Goal: Task Accomplishment & Management: Complete application form

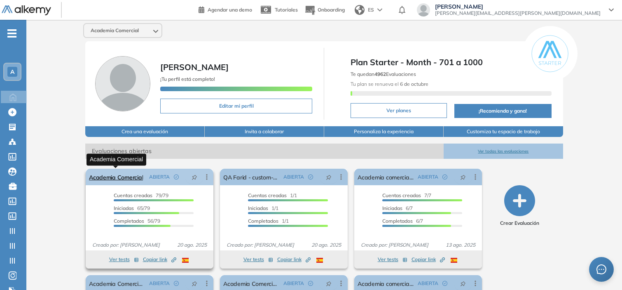
click at [129, 179] on link "Academia Comercial" at bounding box center [116, 177] width 54 height 16
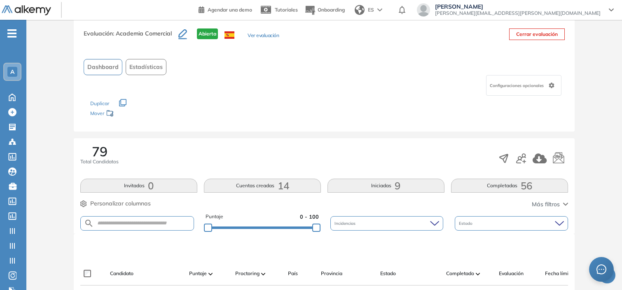
scroll to position [89, 0]
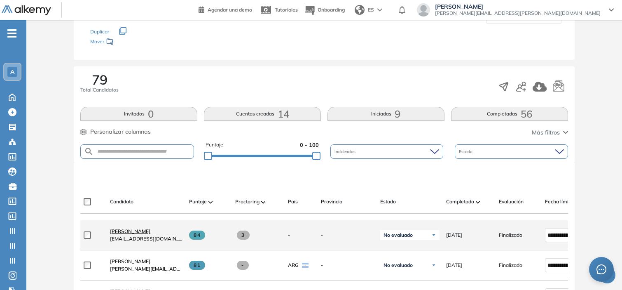
click at [124, 234] on span "[PERSON_NAME]" at bounding box center [130, 231] width 40 height 6
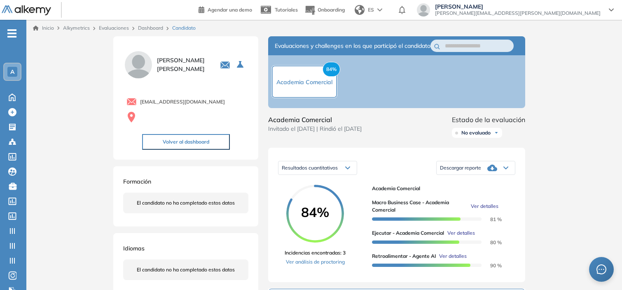
click at [489, 210] on span "Ver detalles" at bounding box center [485, 205] width 28 height 7
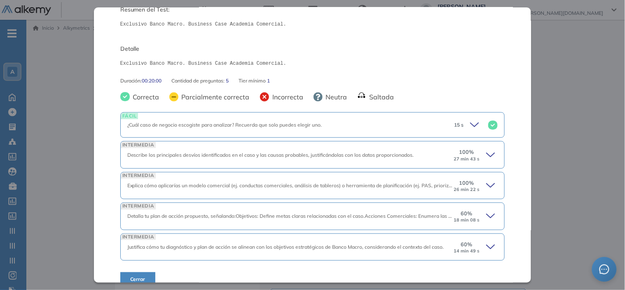
scroll to position [104, 0]
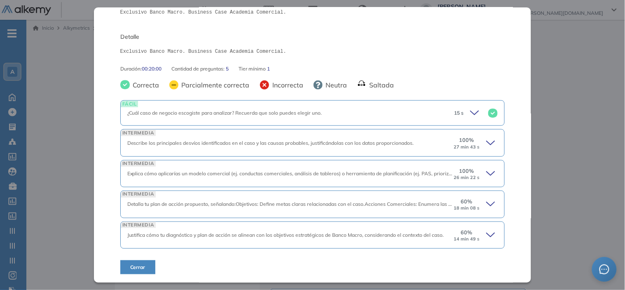
click at [486, 178] on icon at bounding box center [492, 174] width 12 height 12
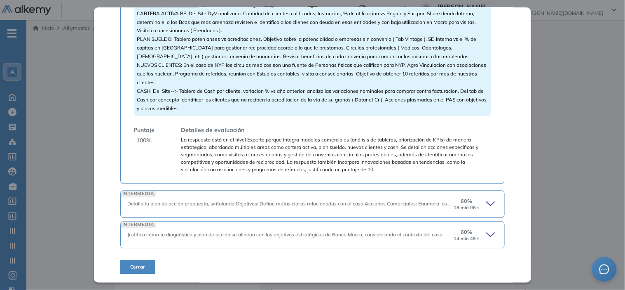
scroll to position [380, 0]
click at [483, 214] on div "INTERMEDIA Detalla tu plan de acción propuesto, señalando:Objetivos: Define met…" at bounding box center [312, 203] width 385 height 27
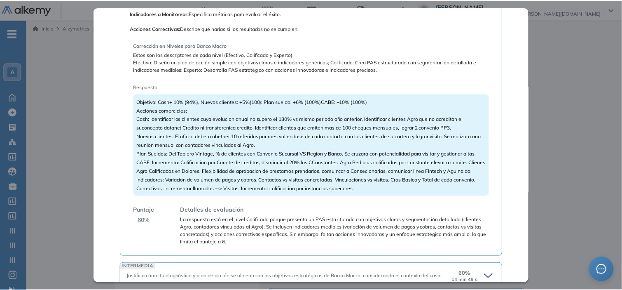
scroll to position [707, 0]
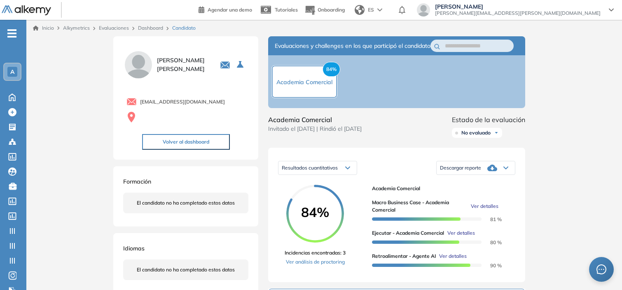
click at [564, 136] on div "Inicio Alkymetrics Evaluaciones Dashboard Candidato Macro Business Case - Acade…" at bounding box center [324, 280] width 596 height 520
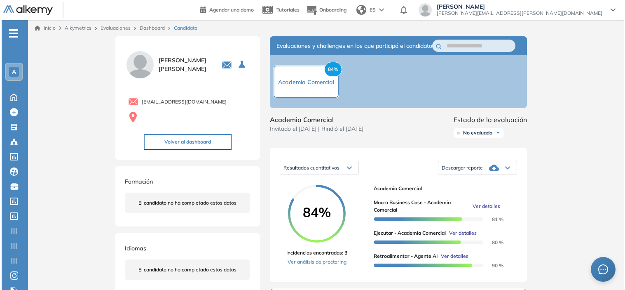
scroll to position [562, 0]
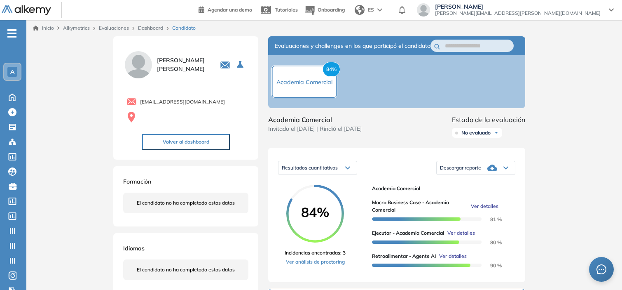
click at [485, 210] on span "Ver detalles" at bounding box center [485, 205] width 28 height 7
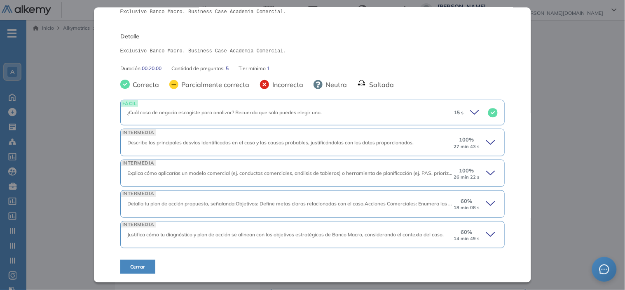
scroll to position [104, 0]
click at [463, 118] on div "15 s" at bounding box center [472, 113] width 50 height 12
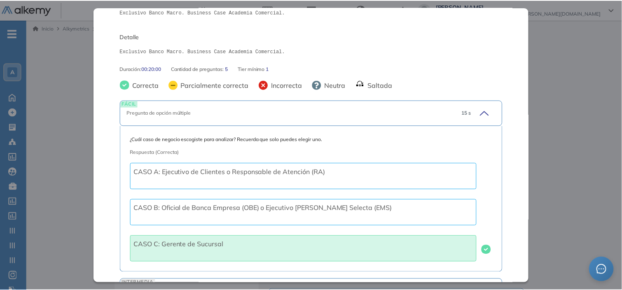
scroll to position [167, 0]
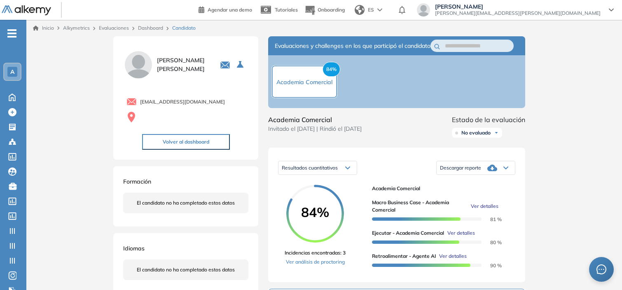
click at [584, 94] on div "Inicio Alkymetrics Evaluaciones Dashboard Candidato Macro Business Case - Acade…" at bounding box center [324, 280] width 596 height 520
click at [146, 29] on link "Dashboard" at bounding box center [150, 28] width 25 height 6
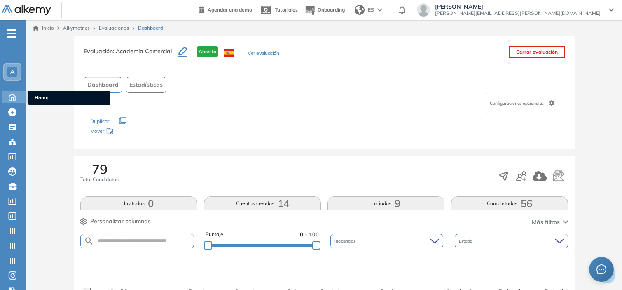
click at [11, 96] on icon at bounding box center [12, 97] width 6 height 7
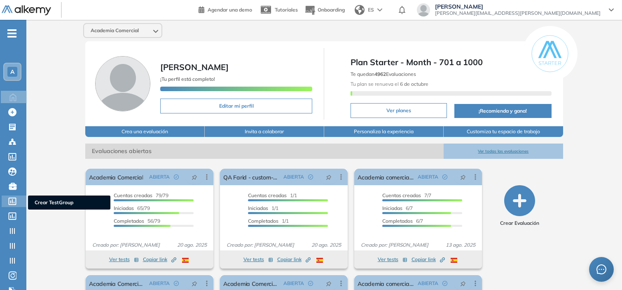
click at [10, 198] on icon at bounding box center [12, 200] width 8 height 7
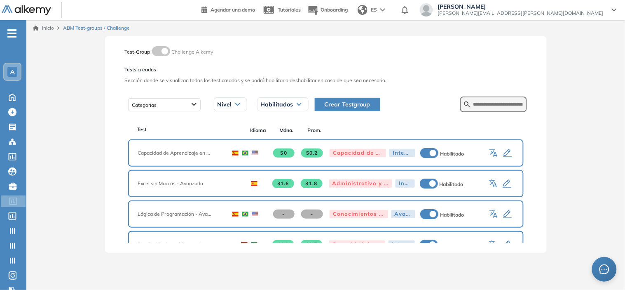
click at [353, 109] on button "Crear Testgroup" at bounding box center [348, 104] width 66 height 13
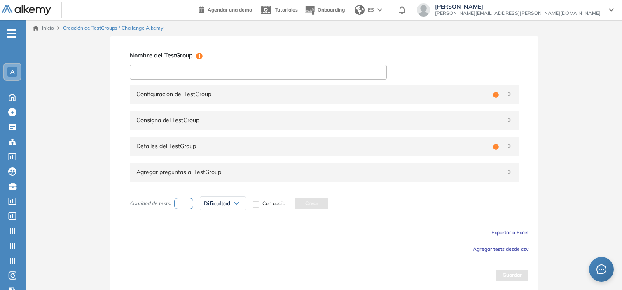
click at [150, 76] on input at bounding box center [258, 72] width 257 height 15
type input "**********"
click at [489, 249] on span "Agregar tests desde csv" at bounding box center [501, 249] width 56 height 6
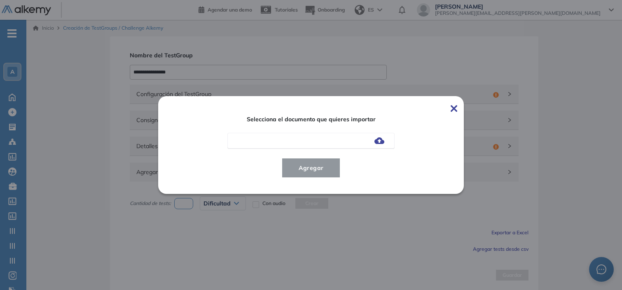
click at [377, 140] on img at bounding box center [379, 140] width 10 height 7
click at [0, 0] on input "file" at bounding box center [0, 0] width 0 height 0
click at [310, 168] on span "Agregar" at bounding box center [311, 168] width 38 height 10
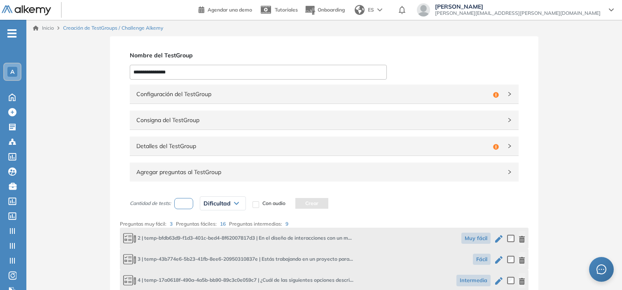
click at [411, 98] on span "Configuración del TestGroup" at bounding box center [312, 93] width 353 height 9
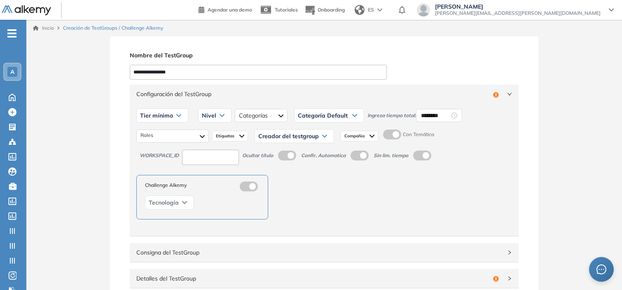
click at [393, 133] on label at bounding box center [392, 134] width 18 height 10
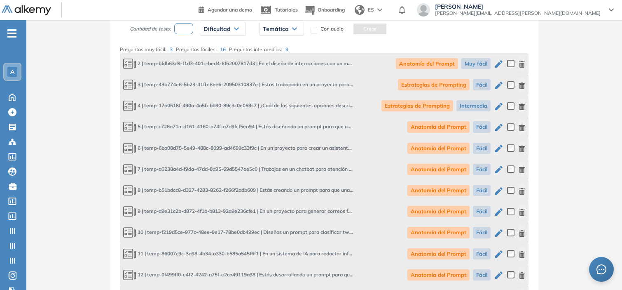
scroll to position [217, 0]
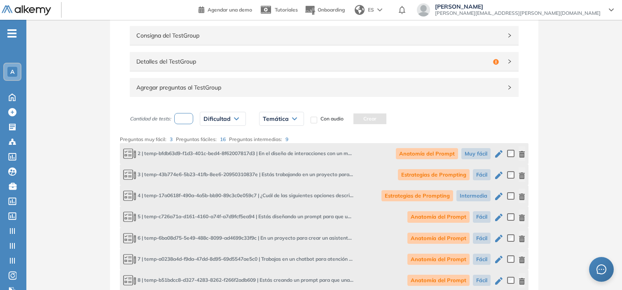
click at [187, 113] on input "number" at bounding box center [183, 118] width 19 height 11
type input "*"
click at [213, 121] on span "Dificultad" at bounding box center [217, 118] width 27 height 7
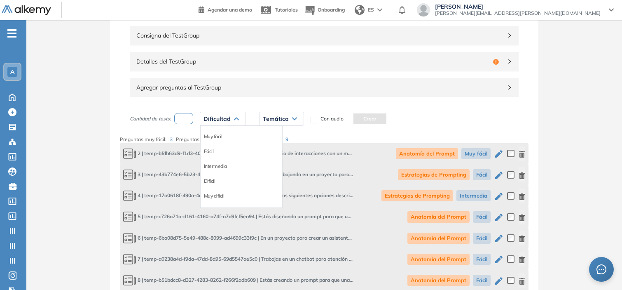
click at [224, 137] on div "Muy fácil" at bounding box center [242, 136] width 82 height 15
click at [219, 135] on li "Muy fácil" at bounding box center [213, 136] width 19 height 8
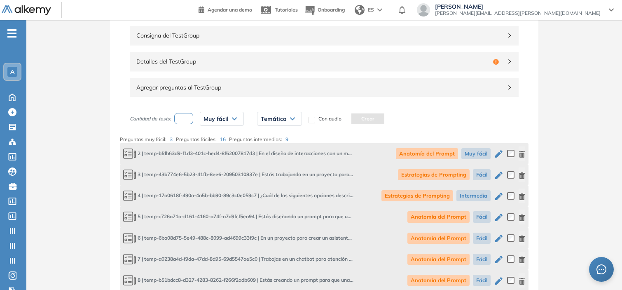
click at [273, 118] on span "Temática" at bounding box center [274, 118] width 26 height 7
click at [283, 134] on li "Anatomía del Prompt" at bounding box center [284, 136] width 46 height 8
click at [392, 116] on button "Crear" at bounding box center [401, 118] width 33 height 11
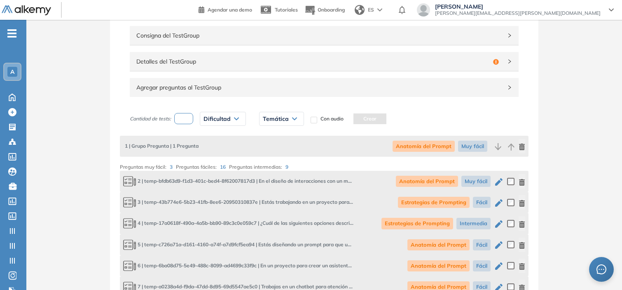
click at [185, 117] on input "*" at bounding box center [183, 118] width 19 height 11
type input "*"
click at [229, 119] on span "Dificultad" at bounding box center [217, 118] width 27 height 7
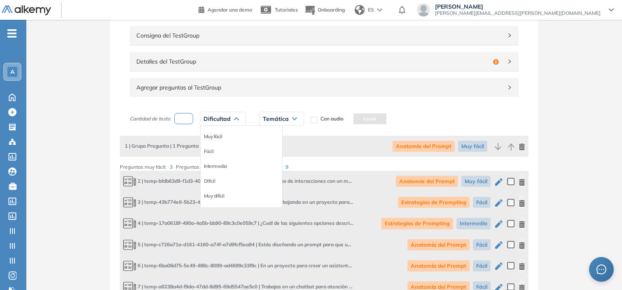
click at [218, 132] on li "Muy fácil" at bounding box center [213, 136] width 19 height 8
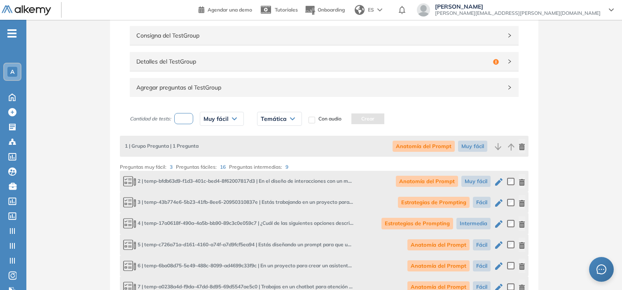
click at [278, 117] on span "Temática" at bounding box center [274, 118] width 26 height 7
click at [291, 149] on li "Estrategias de Prompting" at bounding box center [288, 151] width 54 height 8
click at [410, 120] on button "Crear" at bounding box center [412, 118] width 33 height 11
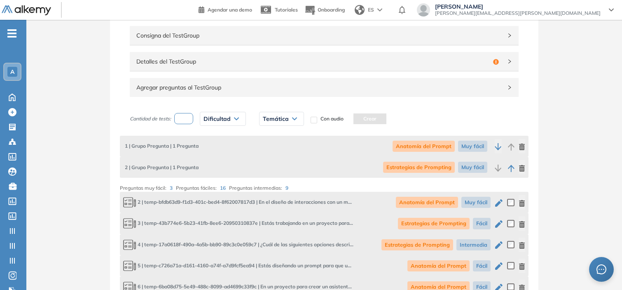
click at [187, 113] on input "number" at bounding box center [183, 118] width 19 height 11
type input "*"
click at [221, 117] on span "Dificultad" at bounding box center [217, 118] width 27 height 7
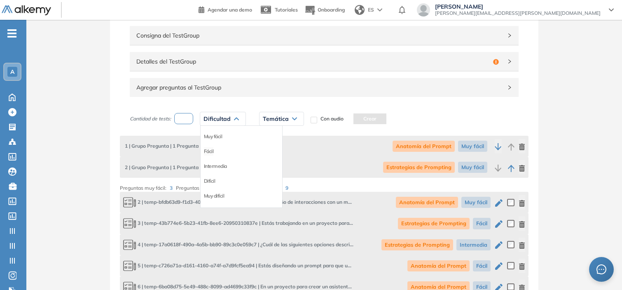
click at [211, 151] on li "Fácil" at bounding box center [209, 151] width 10 height 8
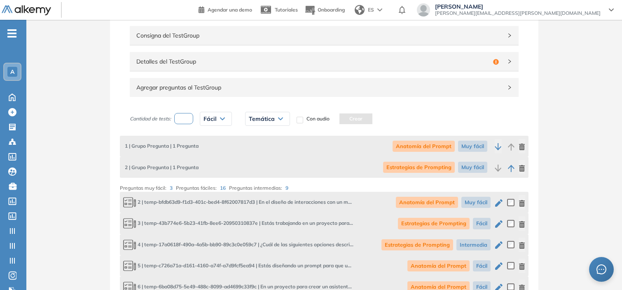
click at [261, 122] on div "Temática" at bounding box center [268, 118] width 44 height 13
click at [285, 135] on li "Anatomía del Prompt" at bounding box center [272, 136] width 46 height 8
click at [377, 118] on button "Crear" at bounding box center [389, 118] width 33 height 11
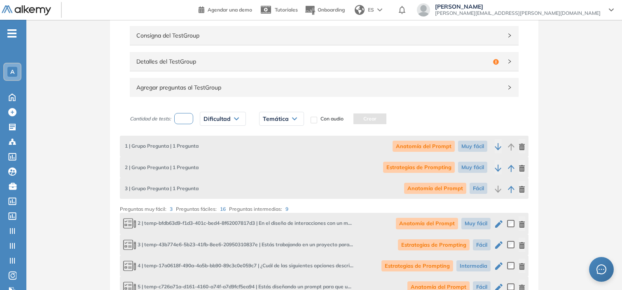
click at [190, 122] on input "number" at bounding box center [183, 118] width 19 height 11
type input "*"
click at [228, 117] on span "Dificultad" at bounding box center [217, 118] width 27 height 7
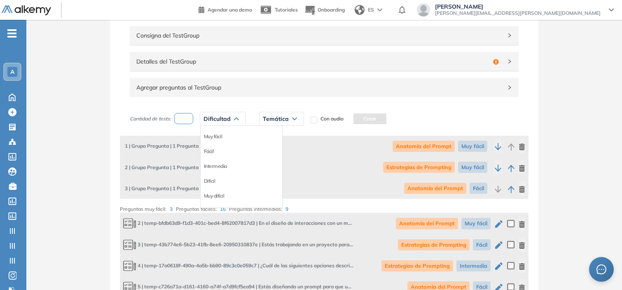
click at [209, 148] on li "Fácil" at bounding box center [209, 151] width 10 height 8
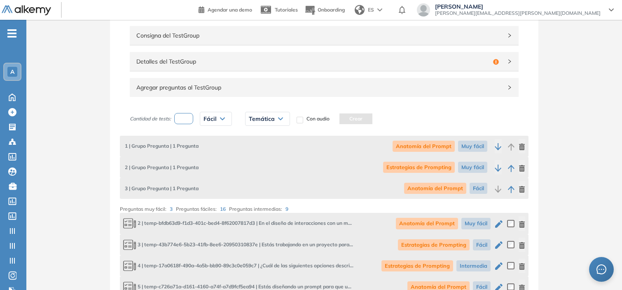
click at [264, 121] on span "Temática" at bounding box center [262, 118] width 26 height 7
click at [280, 150] on li "Estrategias de Prompting" at bounding box center [276, 151] width 54 height 8
click at [393, 120] on button "Crear" at bounding box center [400, 118] width 33 height 11
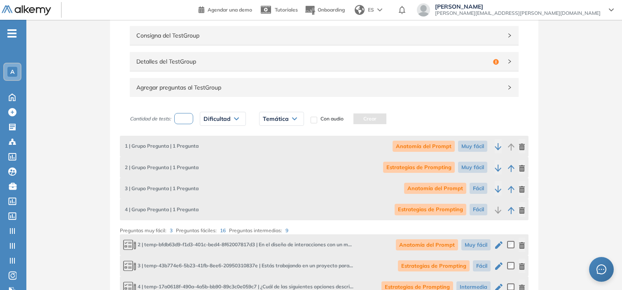
click at [180, 119] on input "number" at bounding box center [183, 118] width 19 height 11
type input "*"
click at [224, 117] on span "Dificultad" at bounding box center [217, 118] width 27 height 7
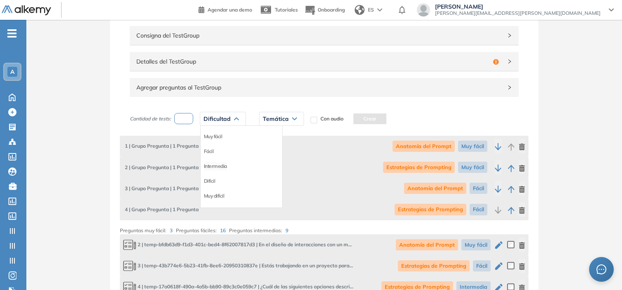
click at [224, 165] on li "Intermedia" at bounding box center [215, 166] width 23 height 8
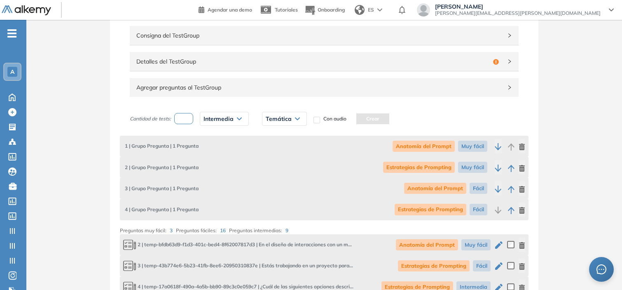
click at [276, 122] on div "Temática" at bounding box center [284, 118] width 44 height 13
click at [291, 154] on li "Estrategias de Prompting" at bounding box center [293, 151] width 54 height 8
click at [410, 117] on button "Crear" at bounding box center [417, 118] width 33 height 11
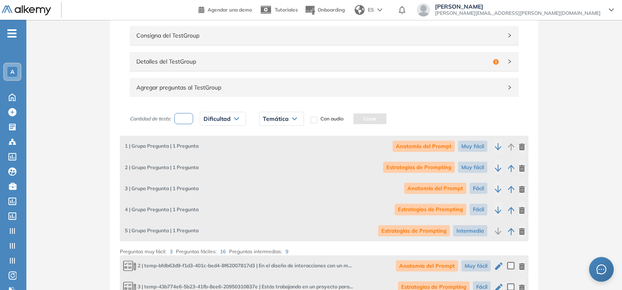
click at [186, 119] on input "number" at bounding box center [183, 118] width 19 height 11
type input "*"
click at [228, 117] on span "Dificultad" at bounding box center [217, 118] width 27 height 7
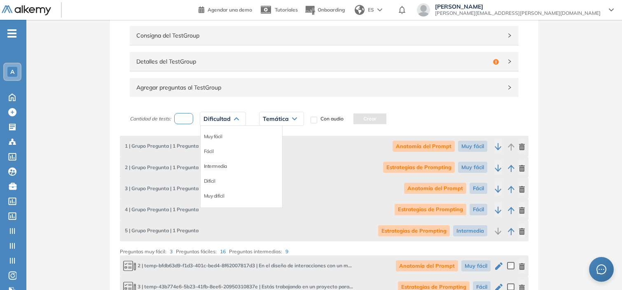
click at [216, 165] on li "Intermedia" at bounding box center [215, 166] width 23 height 8
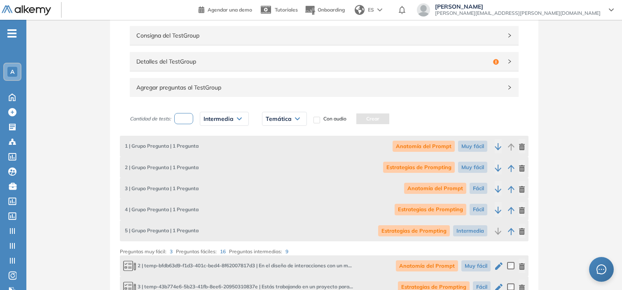
click at [286, 114] on div "Temática" at bounding box center [284, 118] width 44 height 13
click at [297, 167] on li "Ejercicios Prácticos" at bounding box center [286, 166] width 40 height 8
click at [396, 120] on button "Crear" at bounding box center [399, 118] width 33 height 11
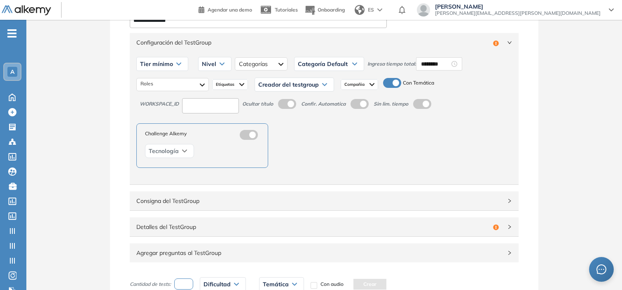
scroll to position [0, 0]
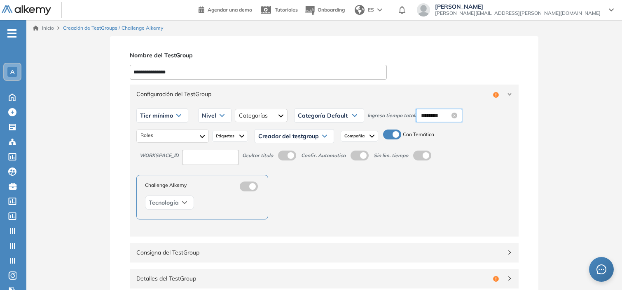
click at [434, 115] on input "********" at bounding box center [435, 115] width 29 height 9
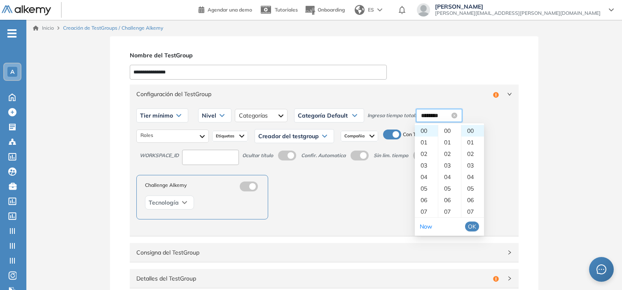
scroll to position [115, 0]
click at [471, 230] on span "OK" at bounding box center [472, 226] width 8 height 9
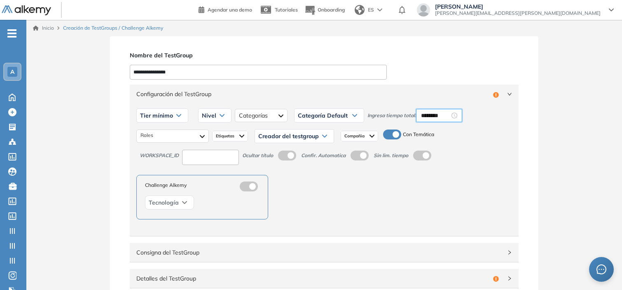
type input "********"
click at [157, 115] on span "Tier mínimo" at bounding box center [156, 115] width 33 height 7
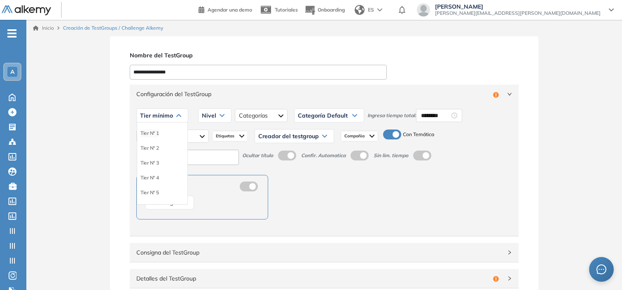
click at [157, 134] on li "Tier N° 1" at bounding box center [149, 133] width 19 height 8
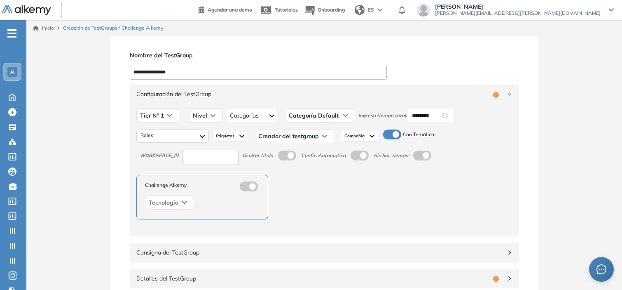
click at [191, 157] on input at bounding box center [210, 157] width 57 height 15
type input "*"
click at [201, 112] on span "Nivel" at bounding box center [200, 115] width 14 height 7
click at [203, 130] on li "Básico" at bounding box center [200, 133] width 14 height 8
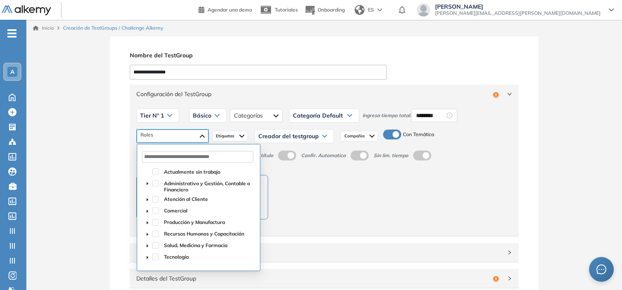
click at [180, 138] on div at bounding box center [173, 135] width 72 height 13
click at [158, 181] on span at bounding box center [155, 183] width 7 height 7
click at [155, 201] on span at bounding box center [155, 199] width 7 height 7
click at [155, 212] on span at bounding box center [155, 210] width 7 height 7
click at [155, 220] on span at bounding box center [155, 222] width 7 height 7
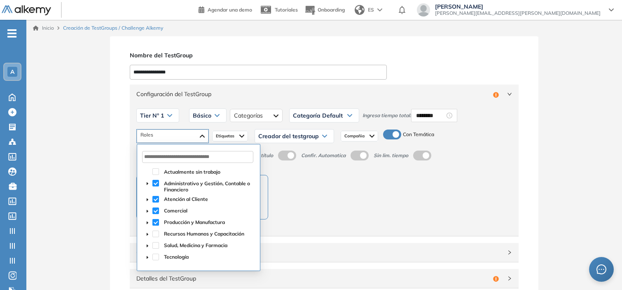
click at [155, 220] on span at bounding box center [155, 222] width 7 height 7
click at [155, 234] on span at bounding box center [155, 233] width 7 height 7
click at [156, 257] on span at bounding box center [155, 256] width 7 height 7
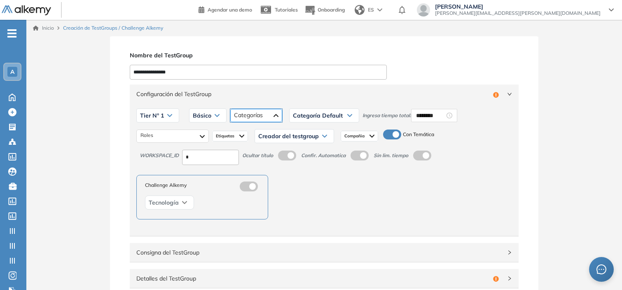
click at [269, 113] on div at bounding box center [256, 115] width 52 height 13
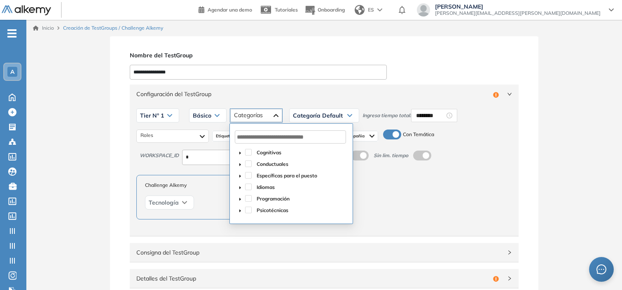
click at [240, 198] on icon "caret-down" at bounding box center [240, 198] width 2 height 3
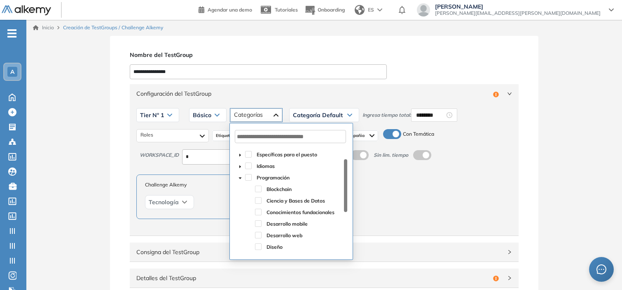
scroll to position [20, 0]
click at [246, 180] on span at bounding box center [248, 178] width 7 height 7
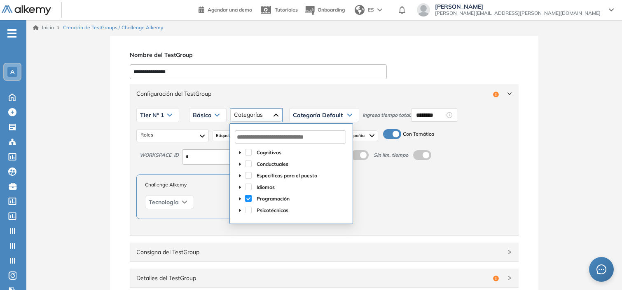
scroll to position [0, 0]
click at [250, 199] on span at bounding box center [248, 198] width 7 height 7
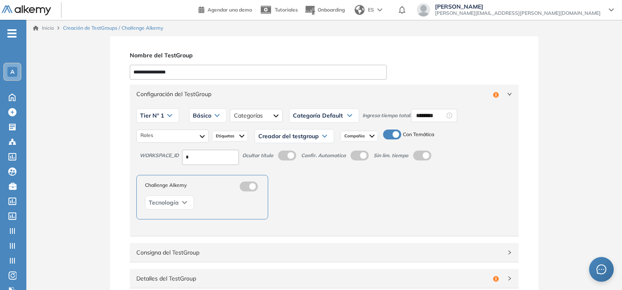
click at [325, 90] on span "Configuración del TestGroup" at bounding box center [312, 93] width 353 height 9
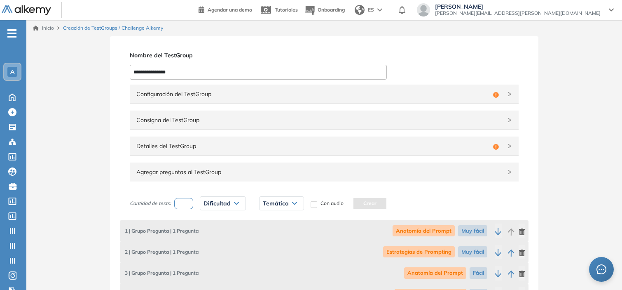
click at [265, 96] on span "Configuración del TestGroup" at bounding box center [312, 93] width 353 height 9
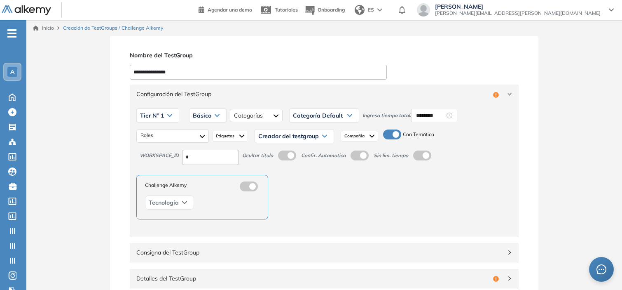
click at [234, 133] on span "Etiquetas" at bounding box center [226, 136] width 20 height 7
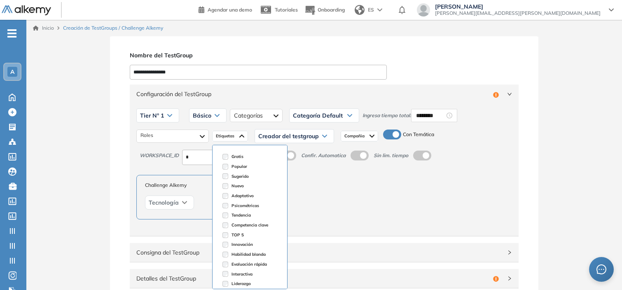
scroll to position [35, 0]
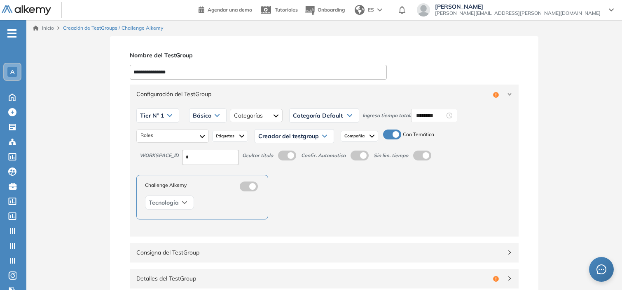
click at [307, 139] on div "Creador del testgroup" at bounding box center [294, 135] width 79 height 13
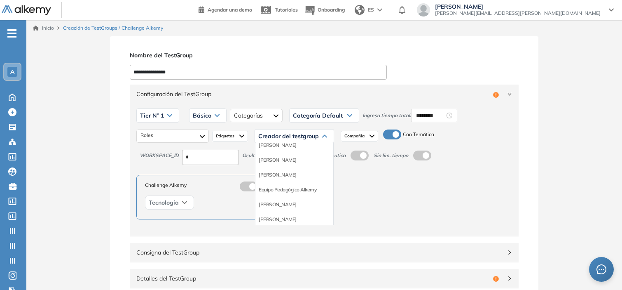
scroll to position [68, 0]
click at [306, 189] on li "Equipo Pedagógico Alkemy" at bounding box center [288, 189] width 58 height 8
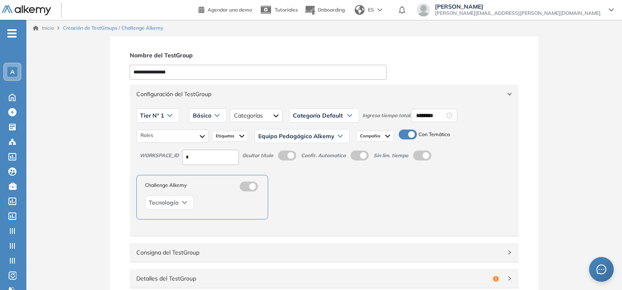
click at [492, 88] on div "Configuración del TestGroup Incompleto" at bounding box center [324, 93] width 389 height 19
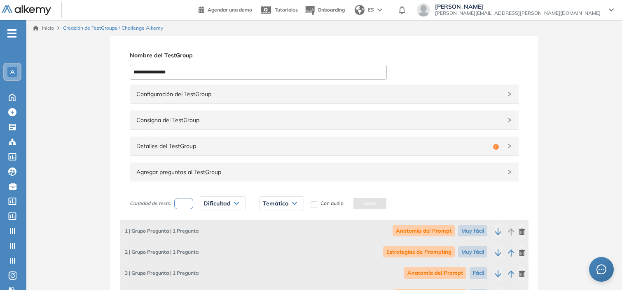
click at [353, 149] on span "Detalles del TestGroup" at bounding box center [312, 145] width 353 height 9
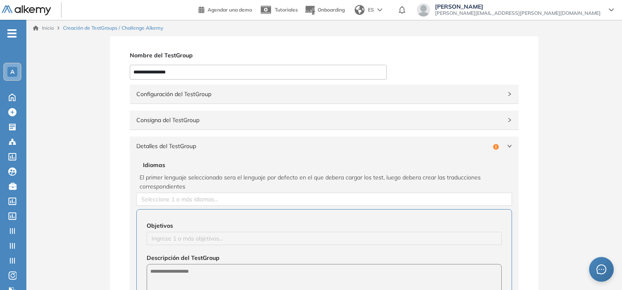
scroll to position [115, 0]
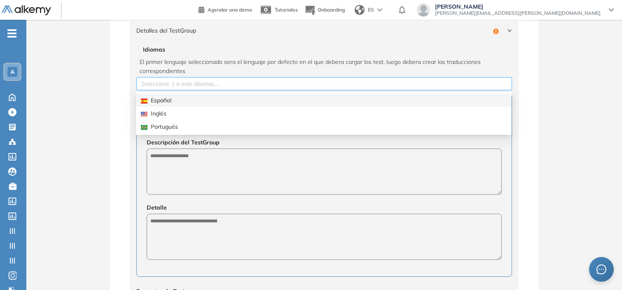
click at [211, 84] on div at bounding box center [324, 84] width 372 height 10
click at [185, 99] on div "Español" at bounding box center [324, 100] width 366 height 9
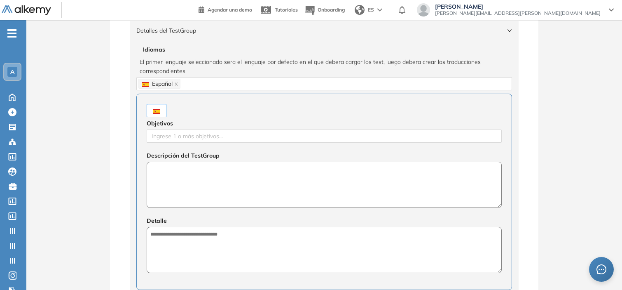
click at [197, 164] on textarea at bounding box center [324, 184] width 355 height 46
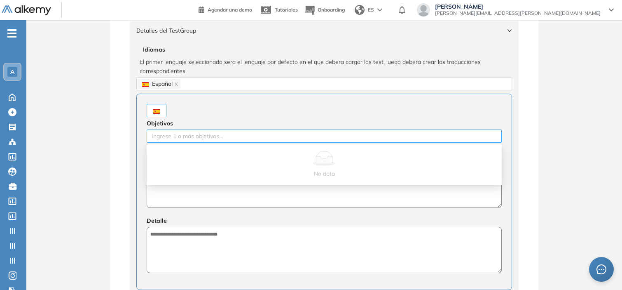
click at [220, 140] on div at bounding box center [324, 136] width 351 height 10
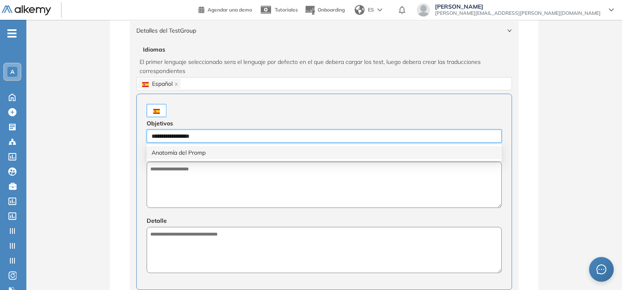
type input "**********"
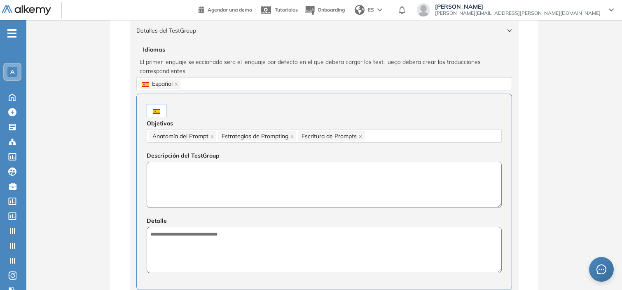
click at [238, 182] on textarea at bounding box center [324, 184] width 355 height 46
paste textarea "**********"
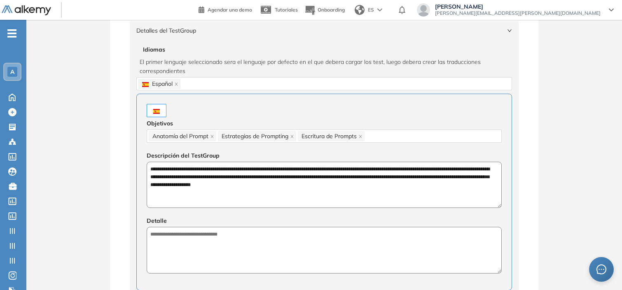
drag, startPoint x: 403, startPoint y: 168, endPoint x: 419, endPoint y: 184, distance: 22.7
click at [419, 184] on textarea "**********" at bounding box center [324, 184] width 355 height 46
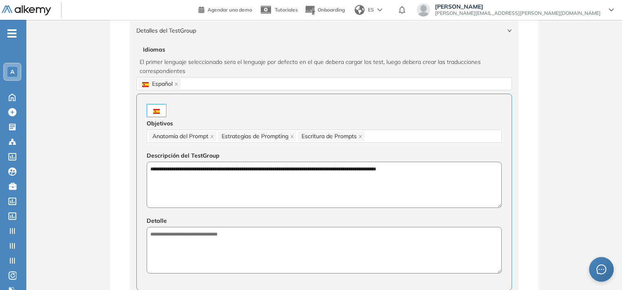
paste textarea "**********"
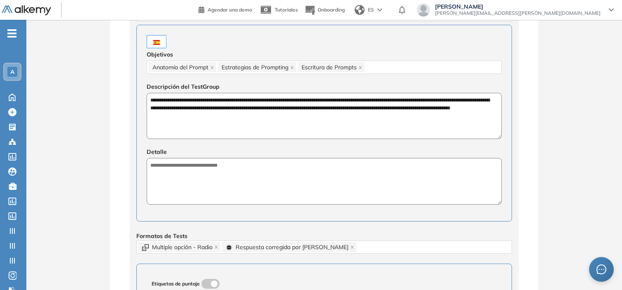
scroll to position [184, 0]
type textarea "**********"
click at [236, 178] on textarea at bounding box center [324, 181] width 355 height 46
paste textarea "**********"
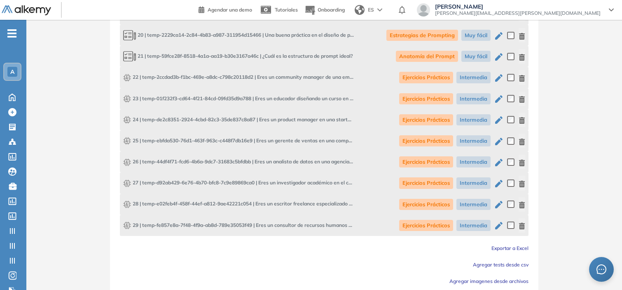
scroll to position [1129, 0]
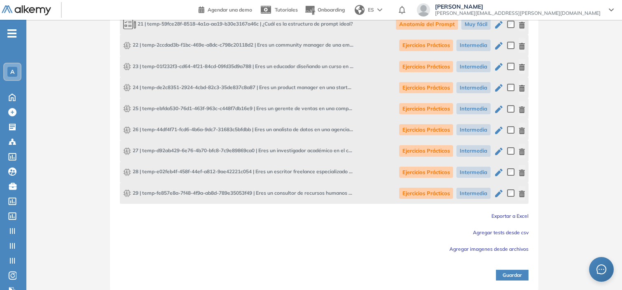
type textarea "**********"
click at [501, 273] on button "Guardar" at bounding box center [512, 274] width 33 height 11
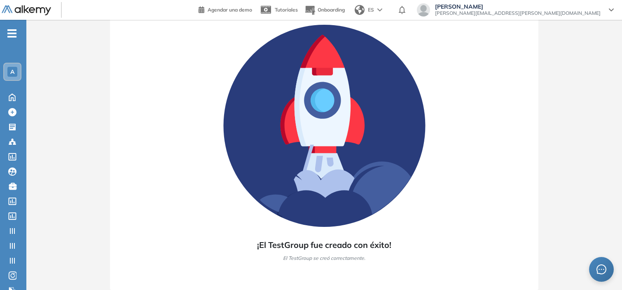
scroll to position [36, 0]
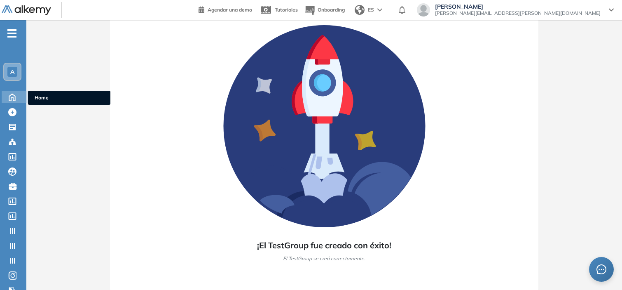
click at [9, 96] on icon at bounding box center [12, 97] width 6 height 7
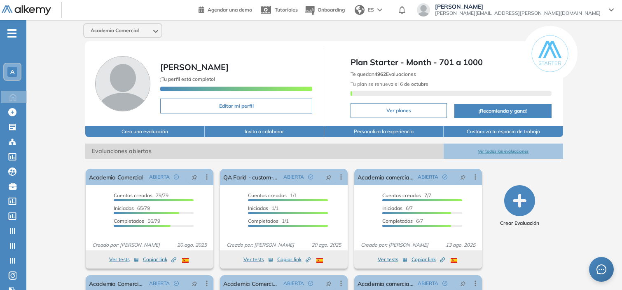
click at [13, 70] on span "A" at bounding box center [12, 71] width 4 height 7
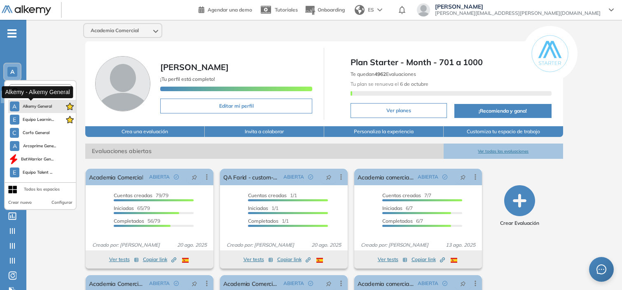
click at [35, 103] on span "Alkemy General" at bounding box center [38, 106] width 30 height 7
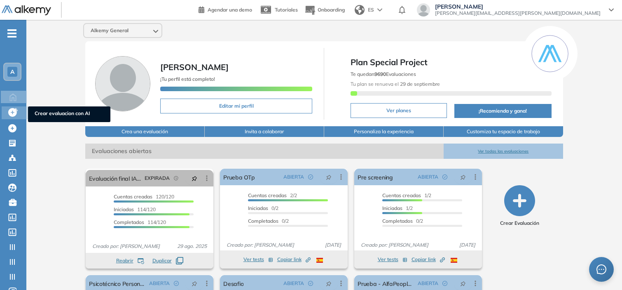
click at [12, 114] on icon at bounding box center [12, 112] width 9 height 9
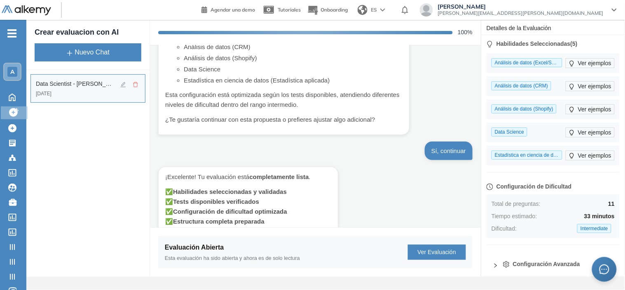
scroll to position [838, 0]
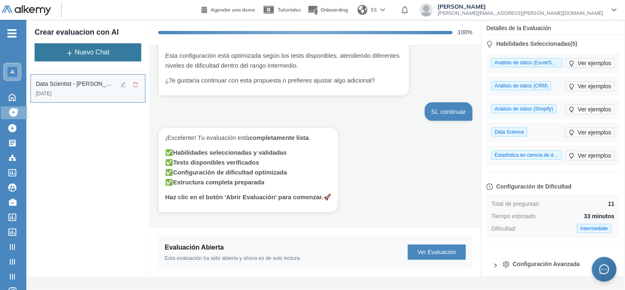
click at [113, 58] on button "Nuevo Chat" at bounding box center [88, 52] width 107 height 18
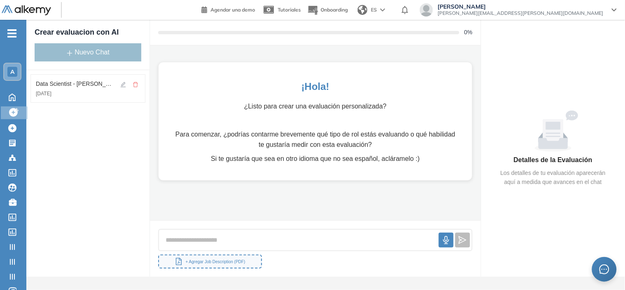
scroll to position [0, 0]
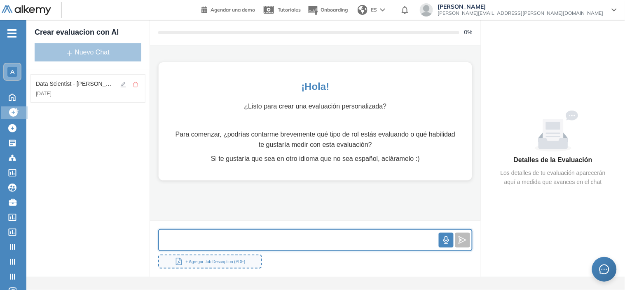
click at [204, 238] on input "text" at bounding box center [299, 240] width 280 height 18
type input "**********"
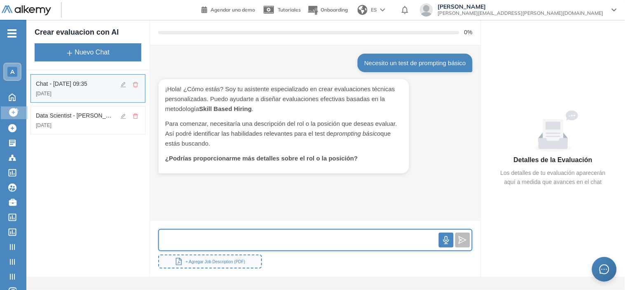
click at [229, 238] on input "text" at bounding box center [299, 240] width 280 height 18
type input "**********"
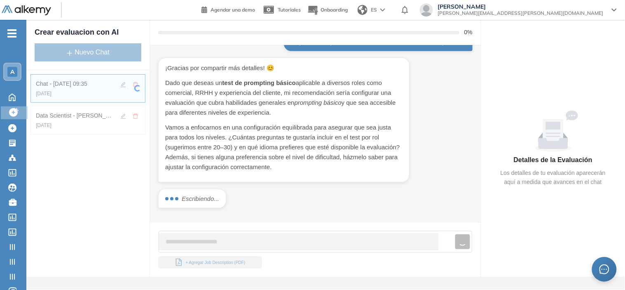
scroll to position [123, 0]
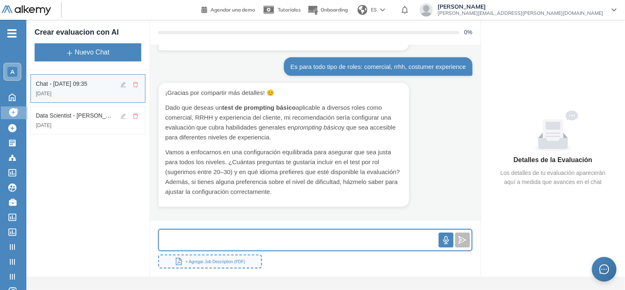
click at [232, 245] on input "text" at bounding box center [299, 240] width 280 height 18
type input "**********"
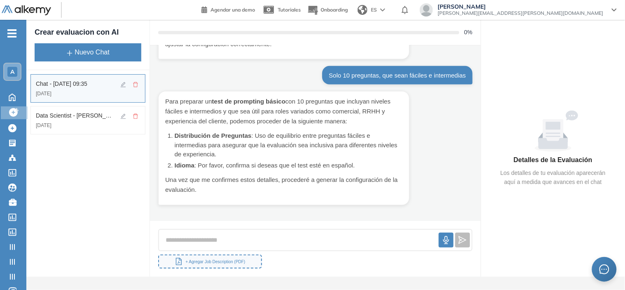
scroll to position [269, 0]
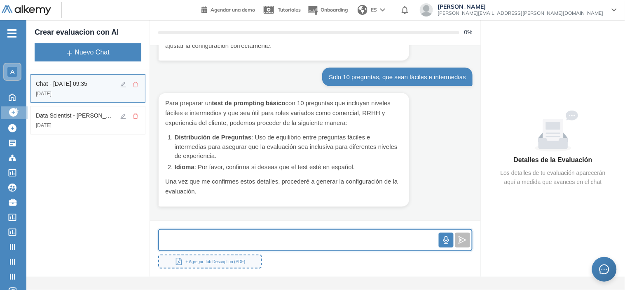
click at [221, 239] on input "text" at bounding box center [299, 240] width 280 height 18
type input "**********"
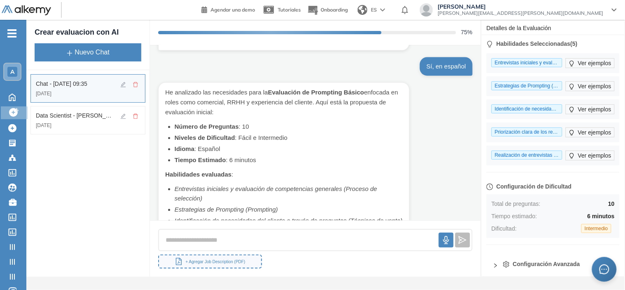
scroll to position [506, 0]
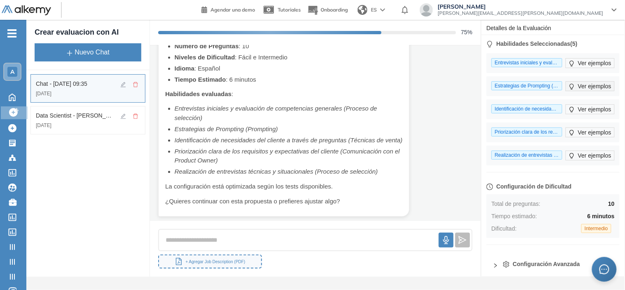
click at [573, 82] on button "Ver ejemplos" at bounding box center [590, 86] width 49 height 10
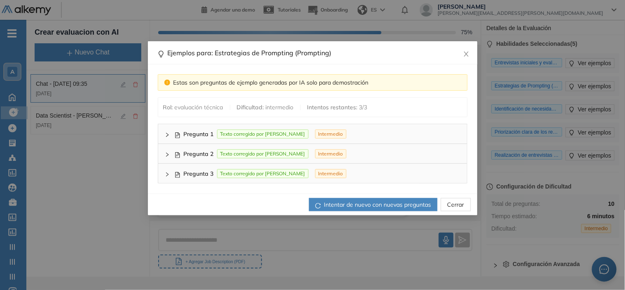
click at [170, 134] on div at bounding box center [170, 133] width 10 height 9
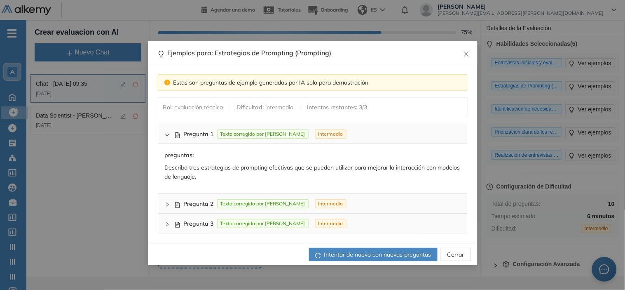
click at [171, 202] on div at bounding box center [170, 203] width 10 height 9
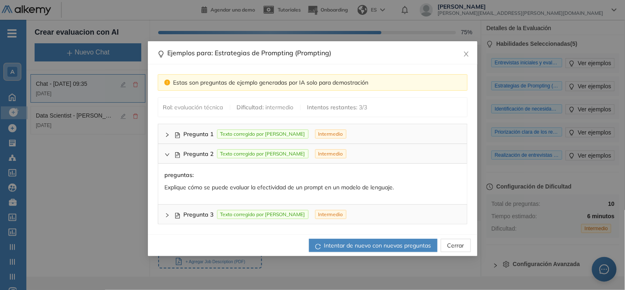
click at [167, 213] on icon "right" at bounding box center [167, 215] width 2 height 4
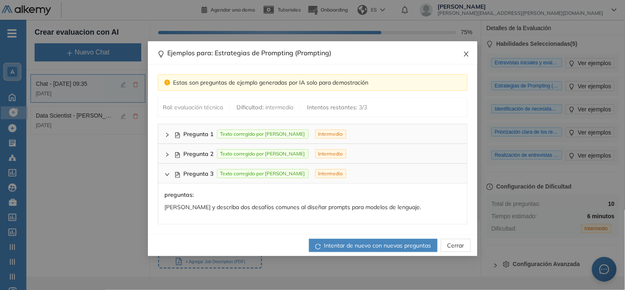
click at [466, 52] on icon "close" at bounding box center [466, 54] width 7 height 7
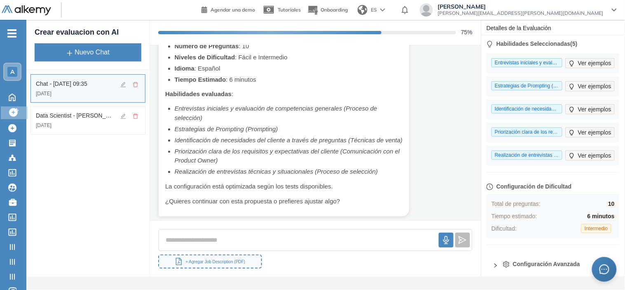
click at [495, 269] on div at bounding box center [498, 264] width 10 height 9
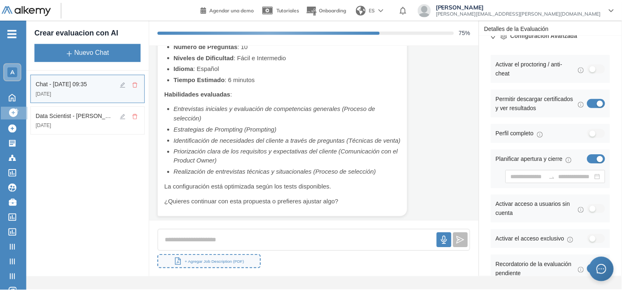
scroll to position [272, 0]
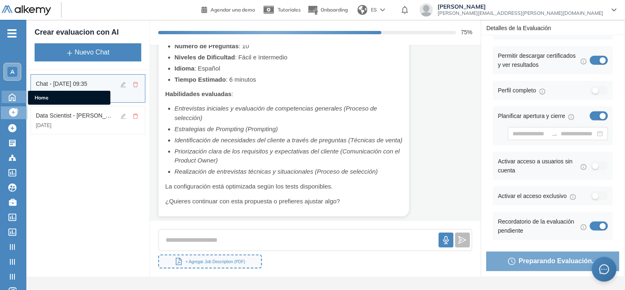
click at [5, 98] on icon at bounding box center [12, 96] width 14 height 10
